Goal: Information Seeking & Learning: Learn about a topic

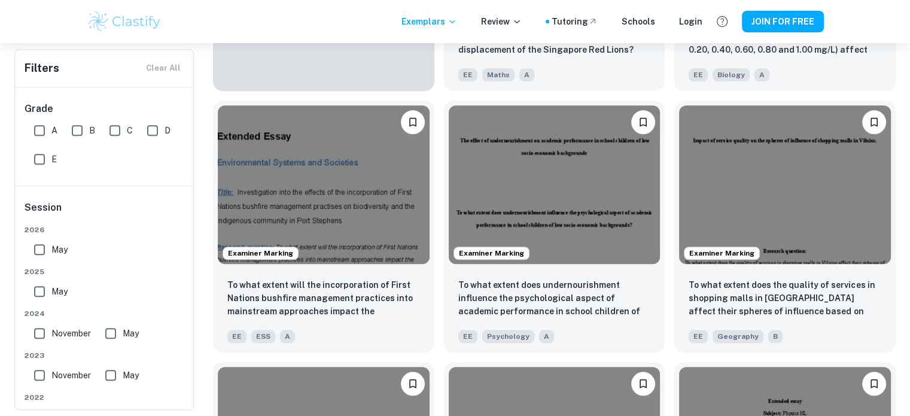
scroll to position [1003, 0]
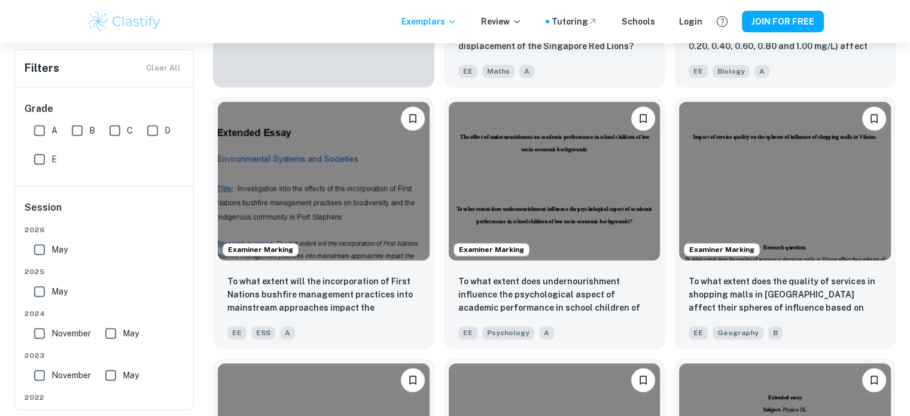
click at [296, 184] on img at bounding box center [324, 181] width 212 height 159
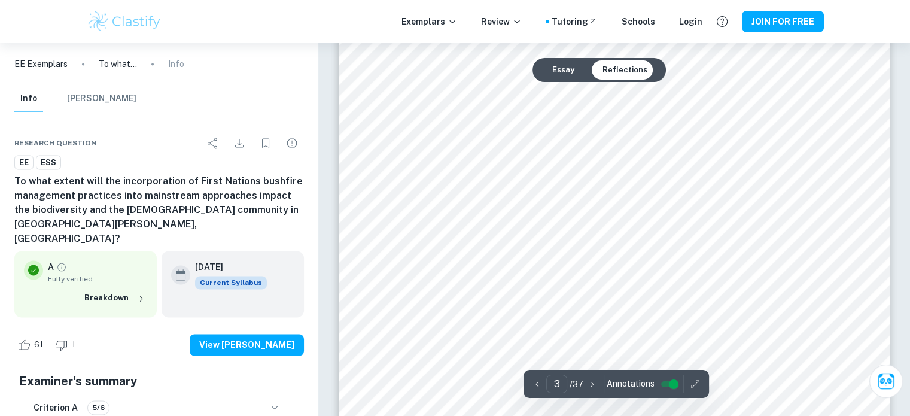
scroll to position [1789, 0]
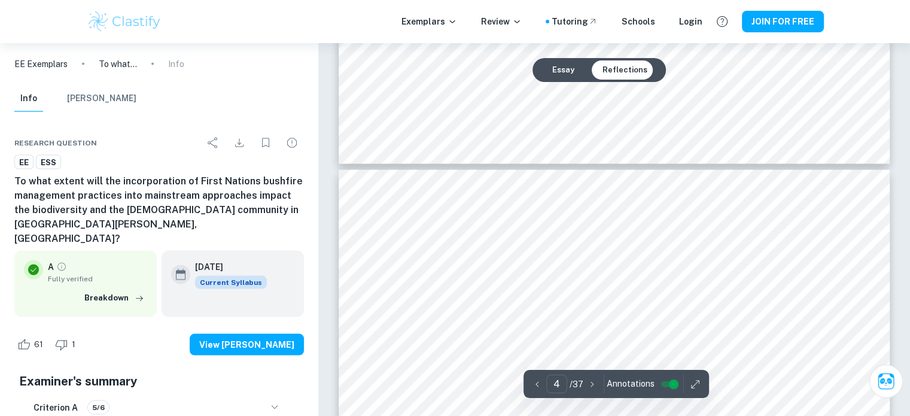
type input "3"
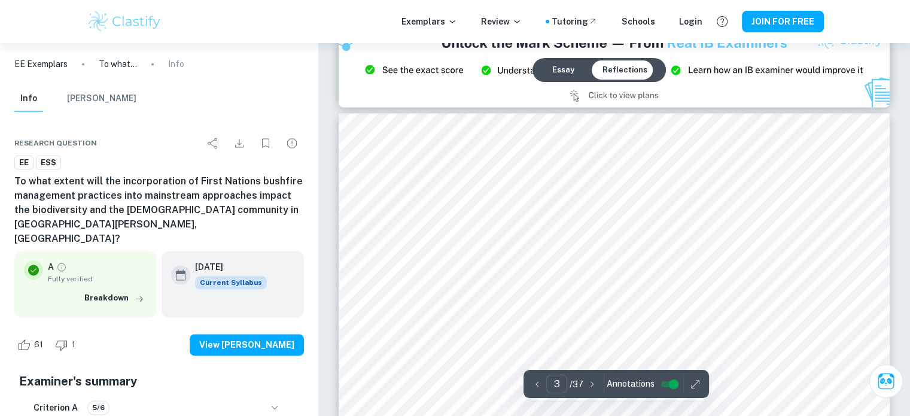
scroll to position [1686, 0]
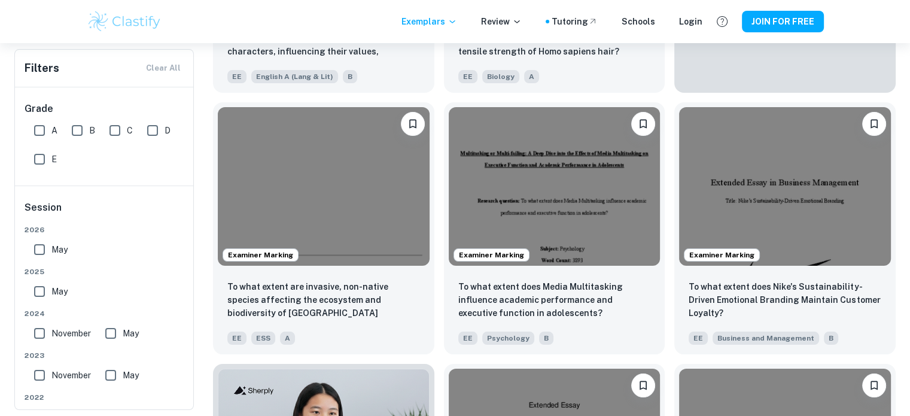
scroll to position [4660, 0]
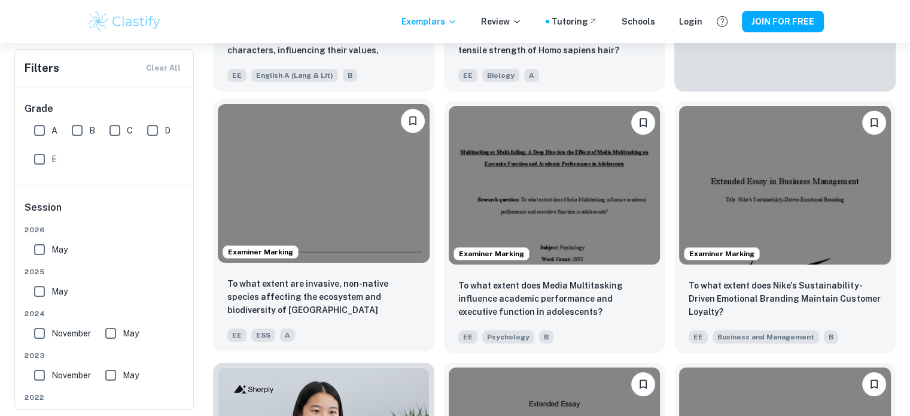
click at [388, 220] on img at bounding box center [324, 183] width 212 height 159
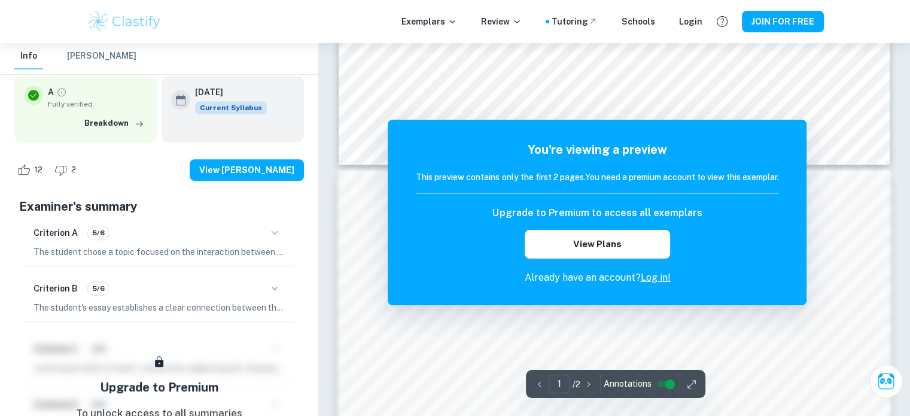
scroll to position [669, 0]
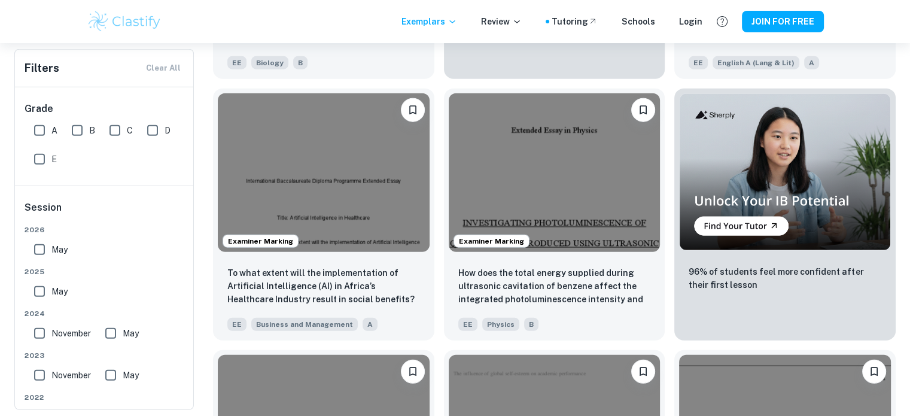
scroll to position [7553, 0]
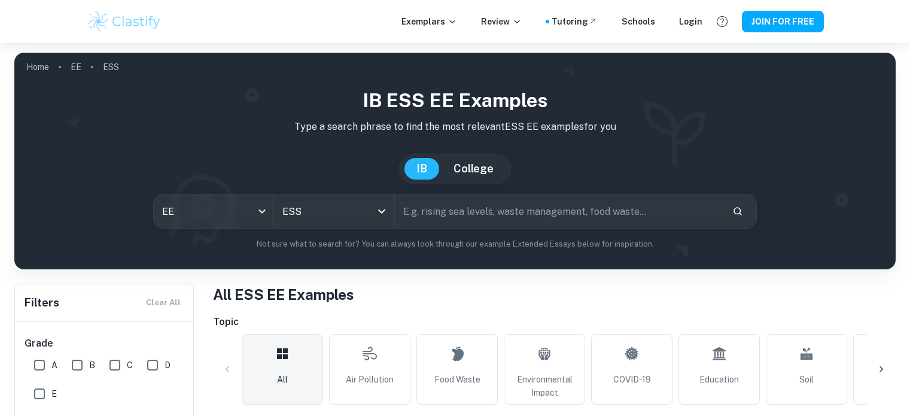
scroll to position [356, 0]
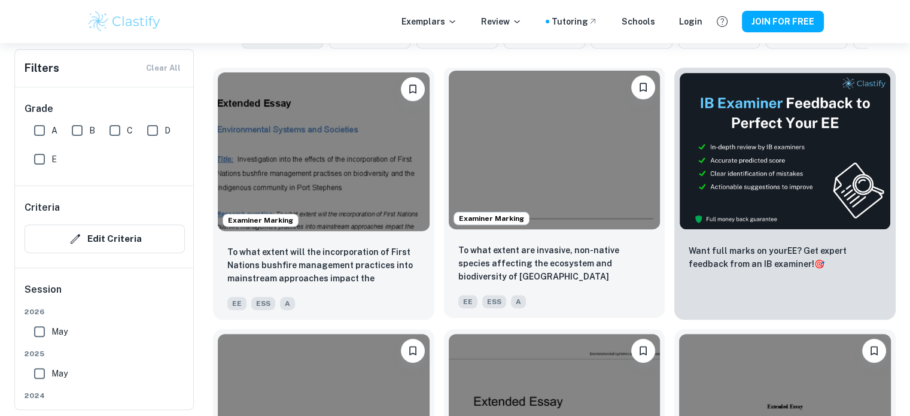
click at [619, 154] on img at bounding box center [555, 150] width 212 height 159
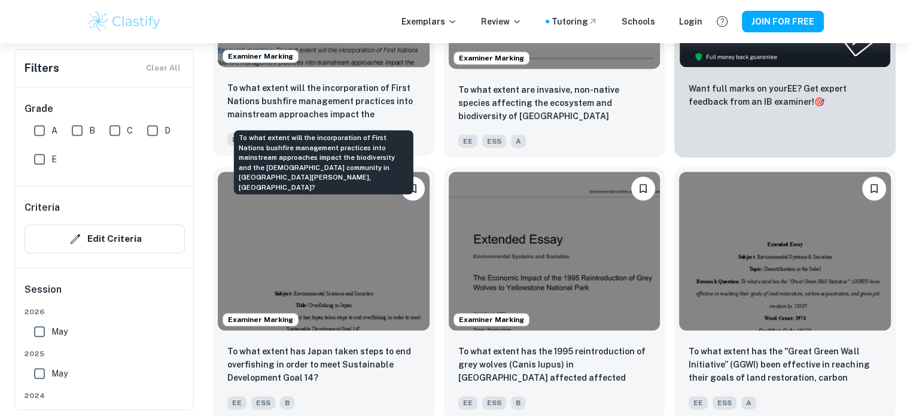
scroll to position [519, 0]
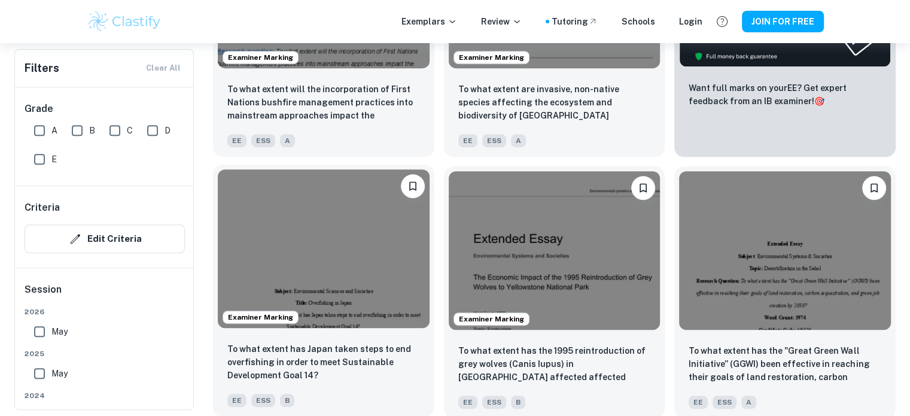
click at [402, 226] on img at bounding box center [324, 248] width 212 height 159
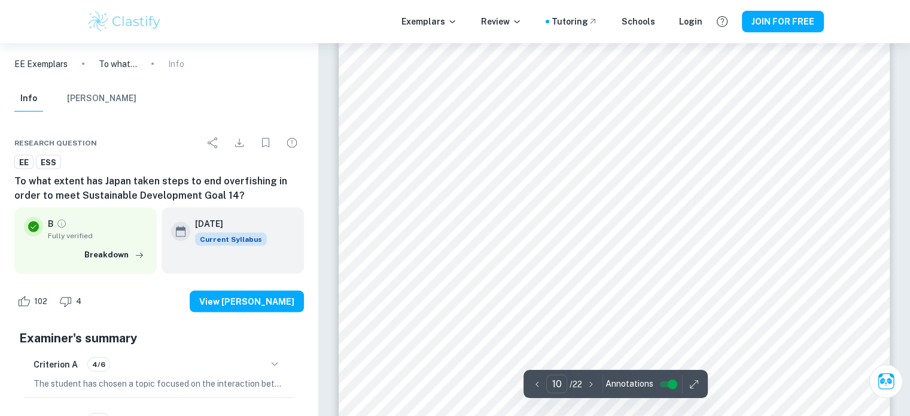
scroll to position [7034, 0]
type input "19"
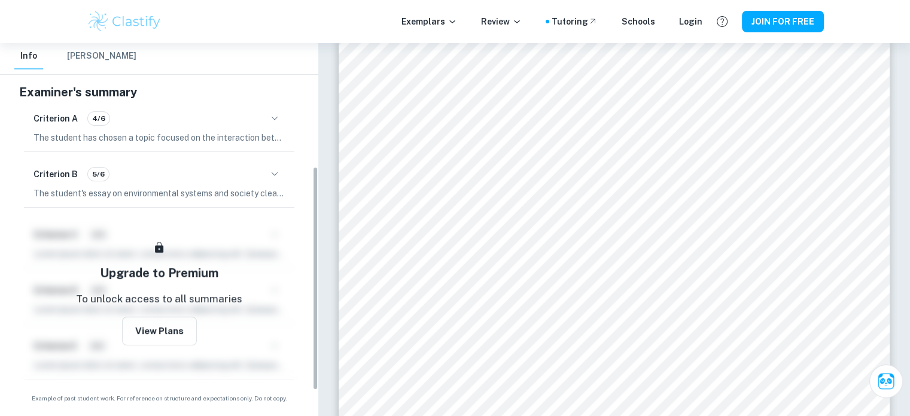
scroll to position [98, 0]
